Goal: Information Seeking & Learning: Learn about a topic

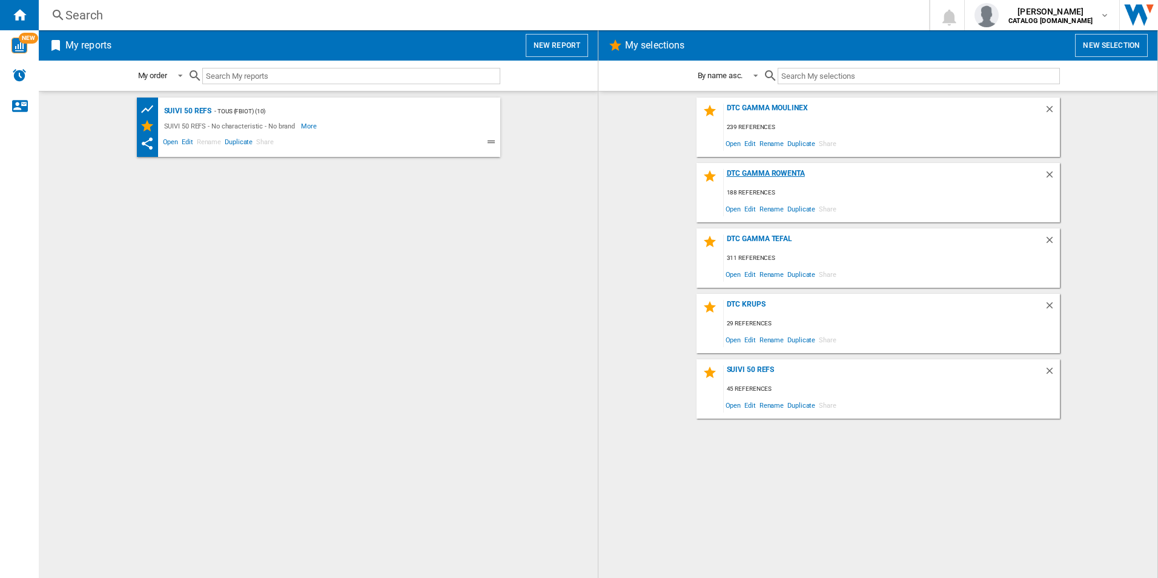
click at [743, 171] on div "DTC Gamma Rowenta" at bounding box center [884, 177] width 321 height 16
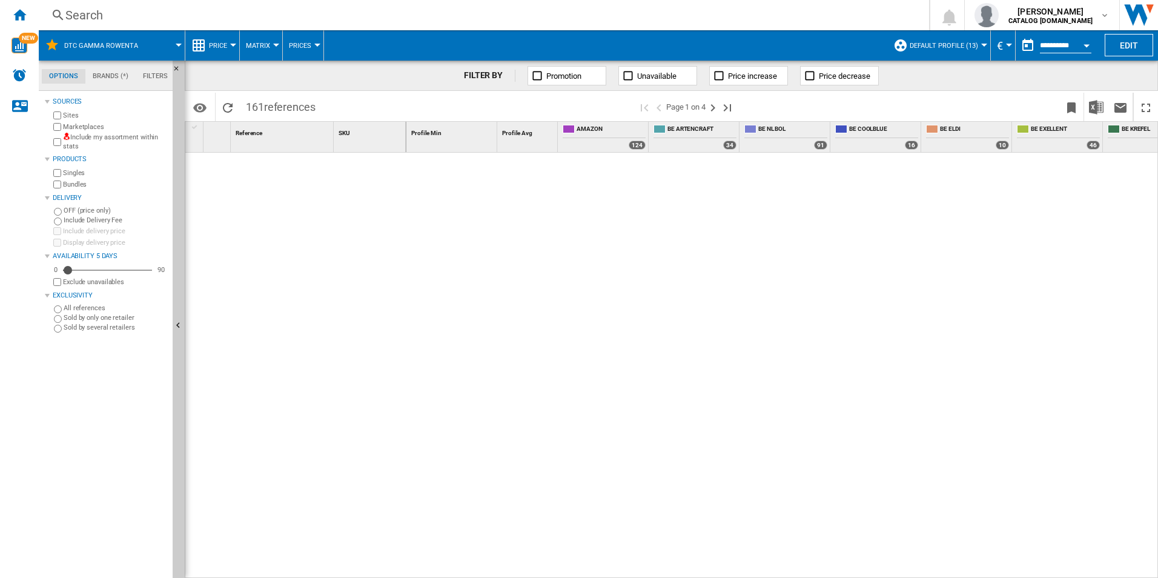
click at [77, 15] on div "Search" at bounding box center [481, 15] width 832 height 17
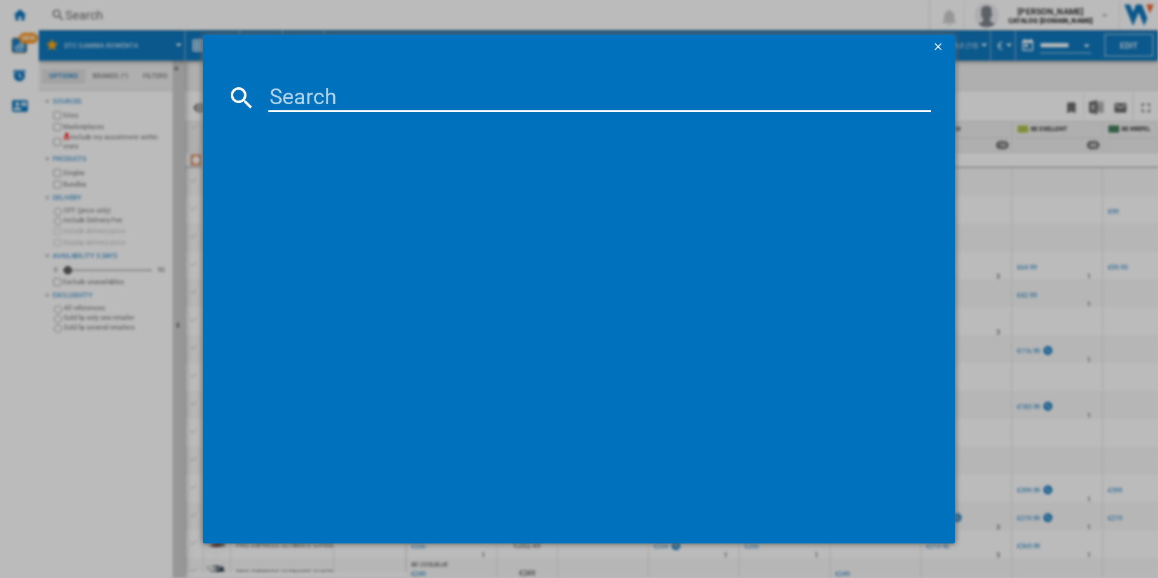
click at [315, 108] on input at bounding box center [599, 97] width 663 height 29
paste input "SO6511"
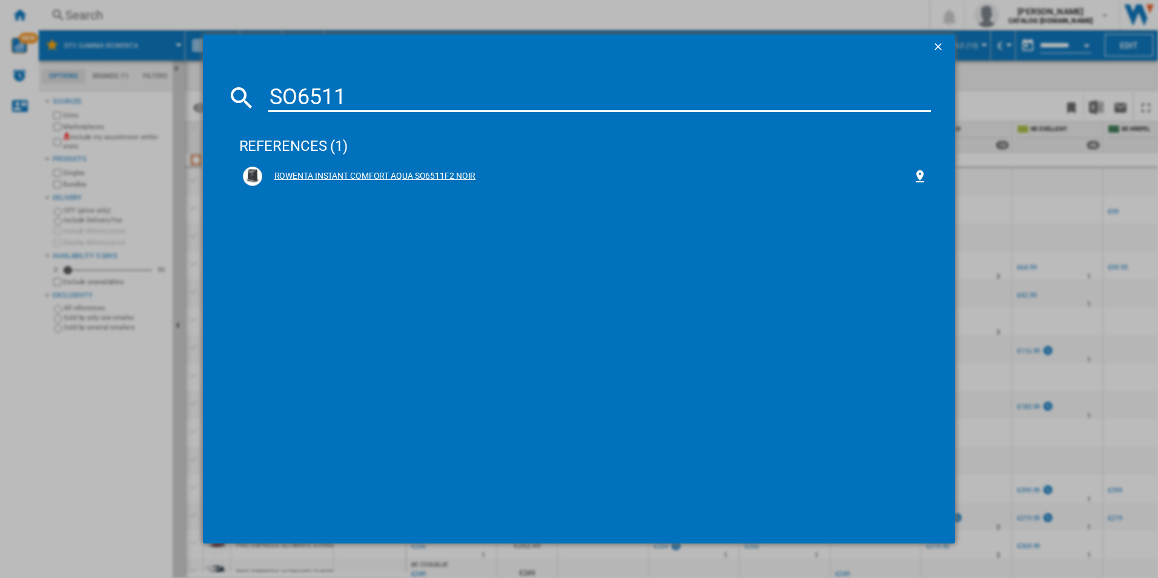
type input "SO6511"
click at [309, 174] on div "ROWENTA INSTANT COMFORT AQUA SO6511F2 NOIR" at bounding box center [587, 176] width 651 height 12
